Goal: Learn about a topic: Learn about a topic

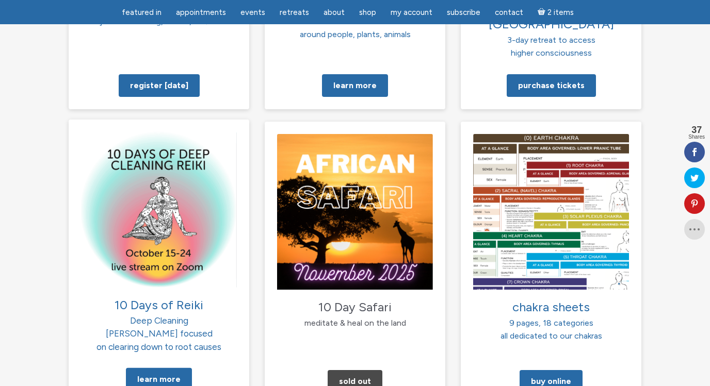
scroll to position [960, 0]
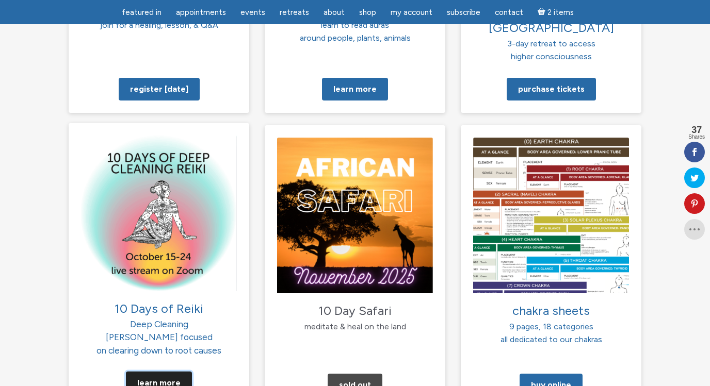
click at [167, 372] on link "Learn More" at bounding box center [159, 383] width 66 height 23
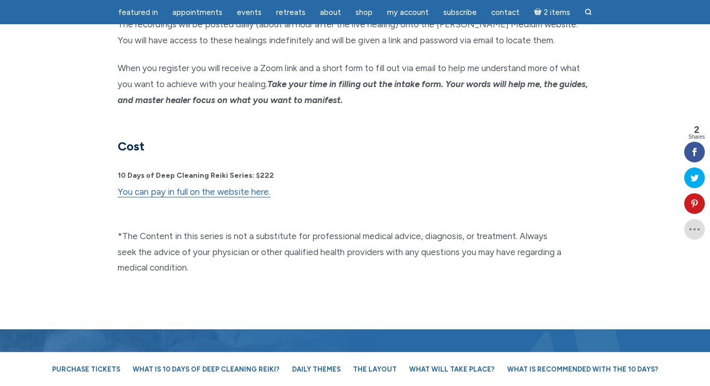
scroll to position [2667, 0]
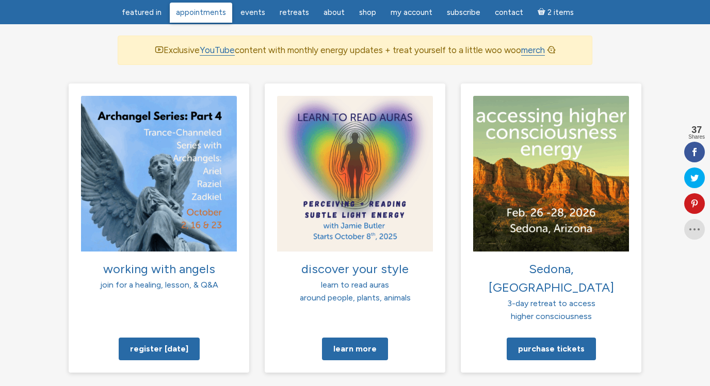
scroll to position [701, 0]
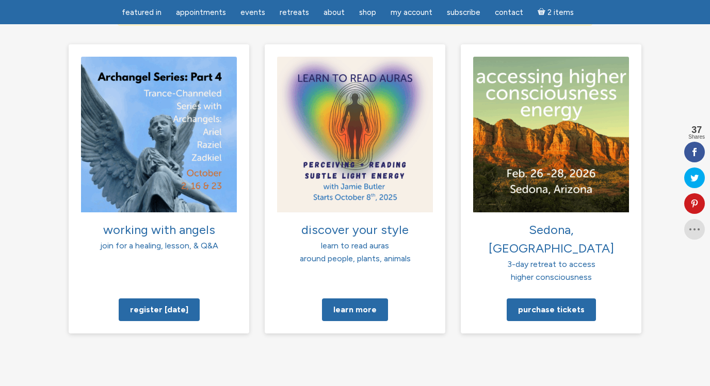
scroll to position [739, 0]
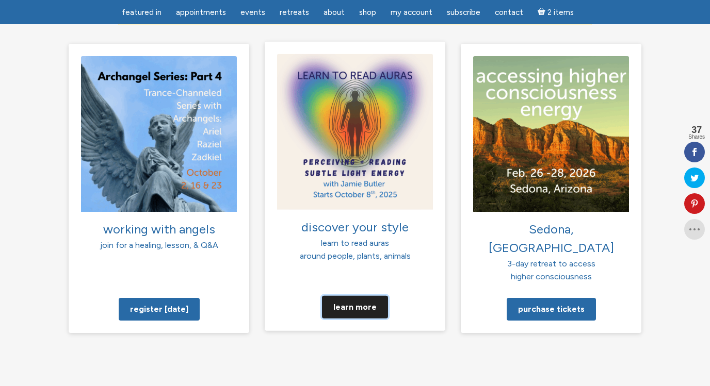
click at [350, 295] on link "Learn more" at bounding box center [355, 306] width 66 height 23
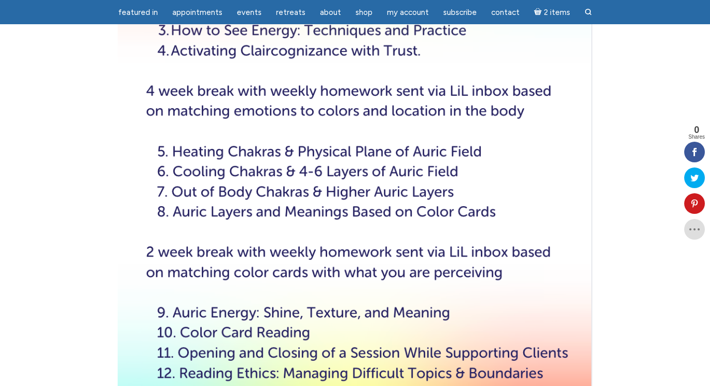
scroll to position [1485, 0]
